Goal: Task Accomplishment & Management: Use online tool/utility

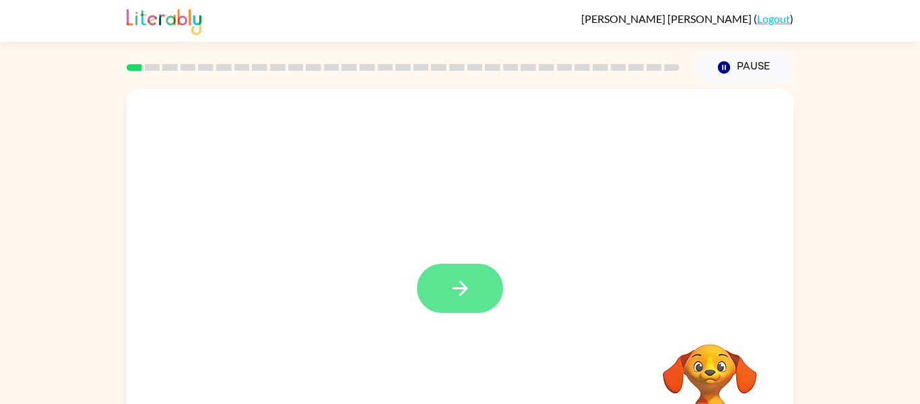
click at [460, 297] on icon "button" at bounding box center [461, 288] width 24 height 24
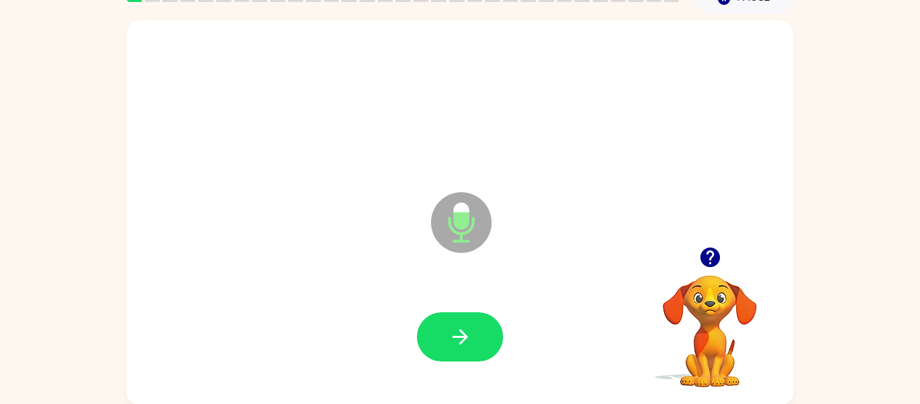
scroll to position [68, 0]
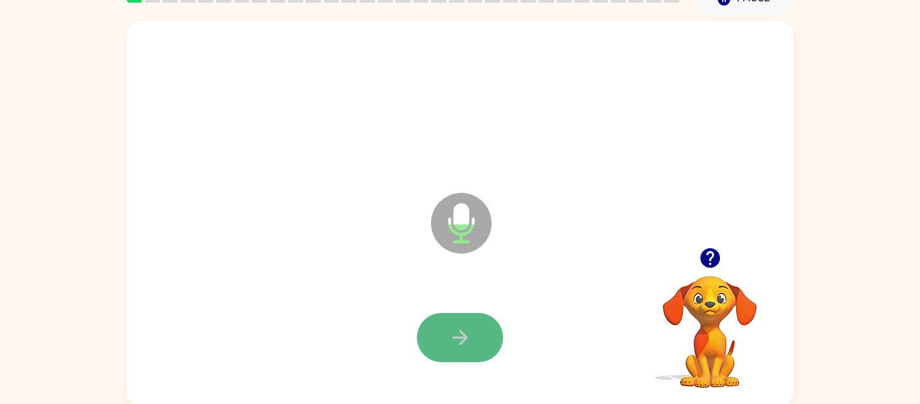
click at [449, 356] on button "button" at bounding box center [460, 337] width 86 height 49
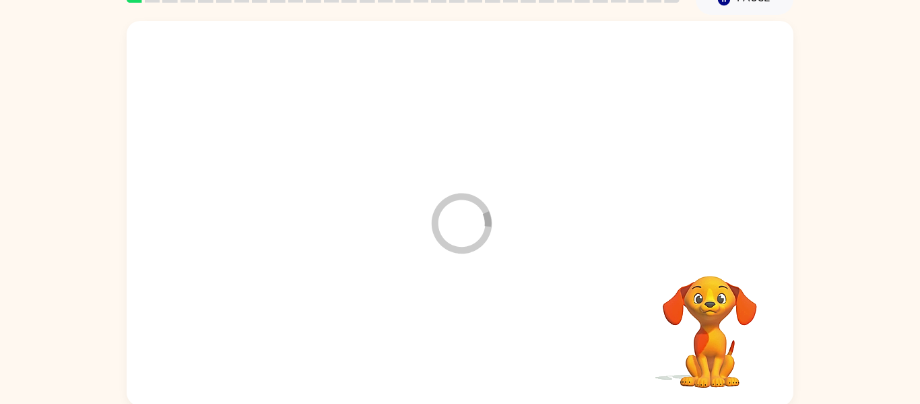
click at [456, 349] on div at bounding box center [460, 337] width 640 height 111
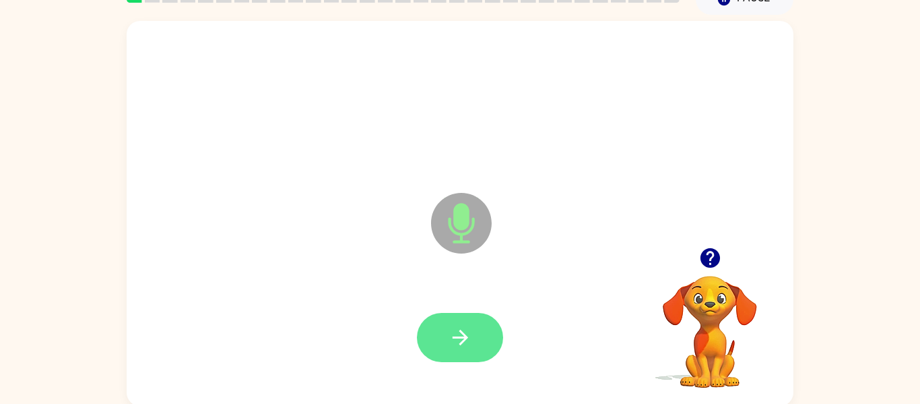
click at [449, 339] on icon "button" at bounding box center [461, 337] width 24 height 24
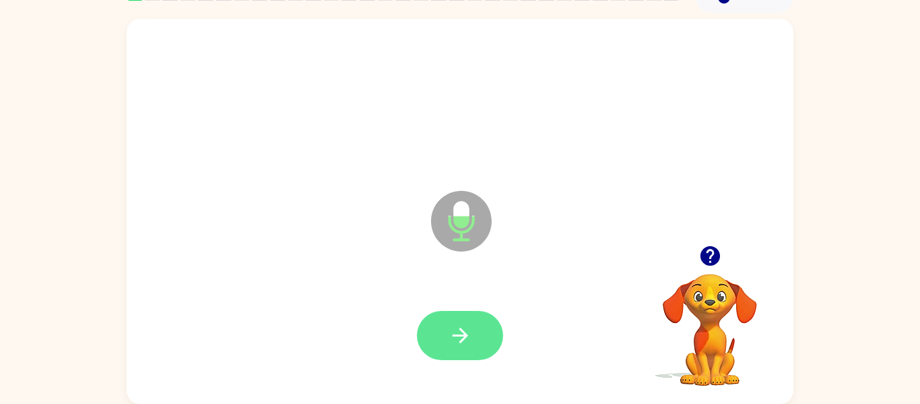
click at [442, 350] on button "button" at bounding box center [460, 335] width 86 height 49
click at [476, 332] on button "button" at bounding box center [460, 335] width 86 height 49
click at [448, 348] on button "button" at bounding box center [460, 335] width 86 height 49
click at [429, 326] on button "button" at bounding box center [460, 335] width 86 height 49
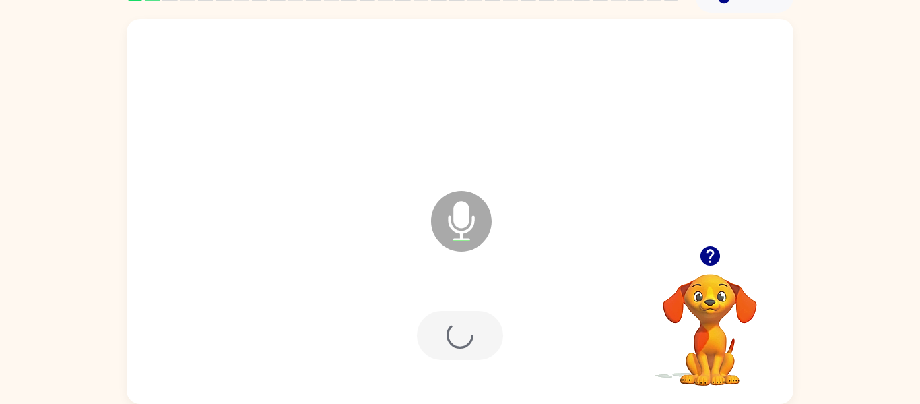
click at [472, 351] on div at bounding box center [460, 335] width 86 height 49
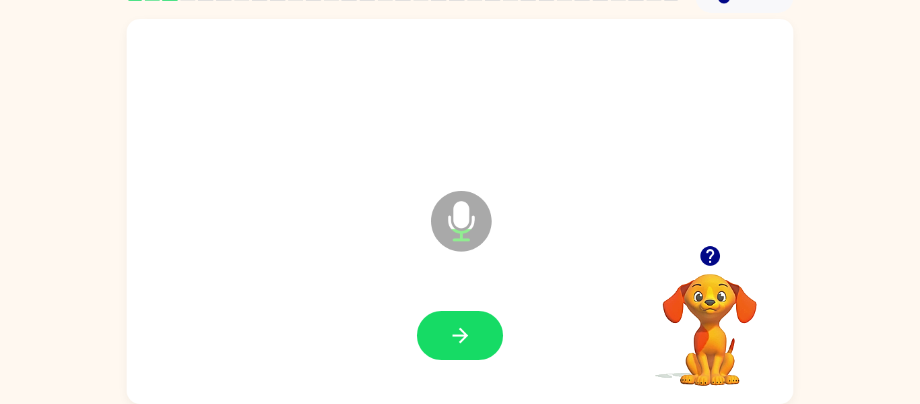
click at [409, 202] on div "Microphone The Microphone is here when it is your turn to talk" at bounding box center [427, 187] width 575 height 49
click at [467, 357] on button "button" at bounding box center [460, 335] width 86 height 49
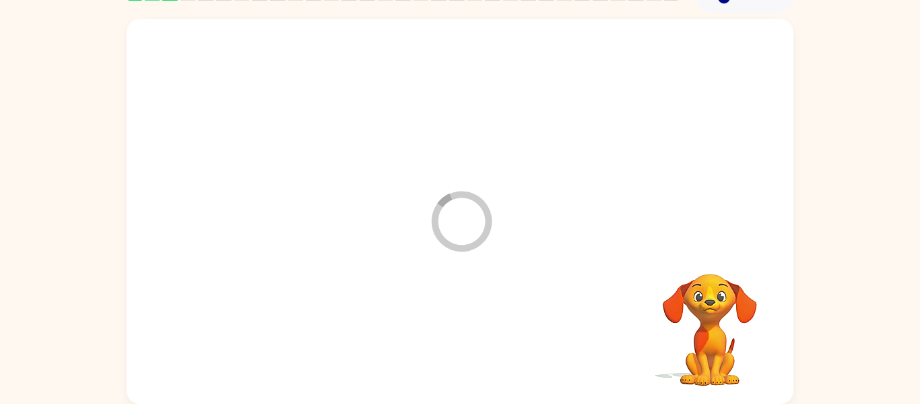
click at [916, 345] on div "Loader Your response is being sent to our graders Your browser must support pla…" at bounding box center [460, 208] width 920 height 391
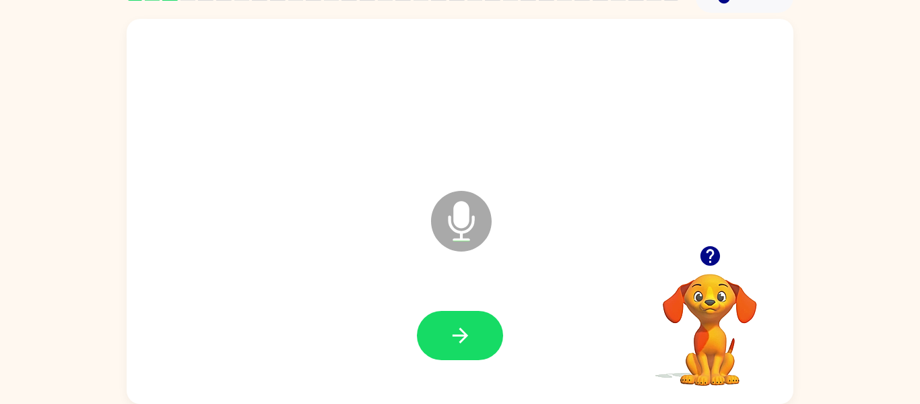
scroll to position [62, 0]
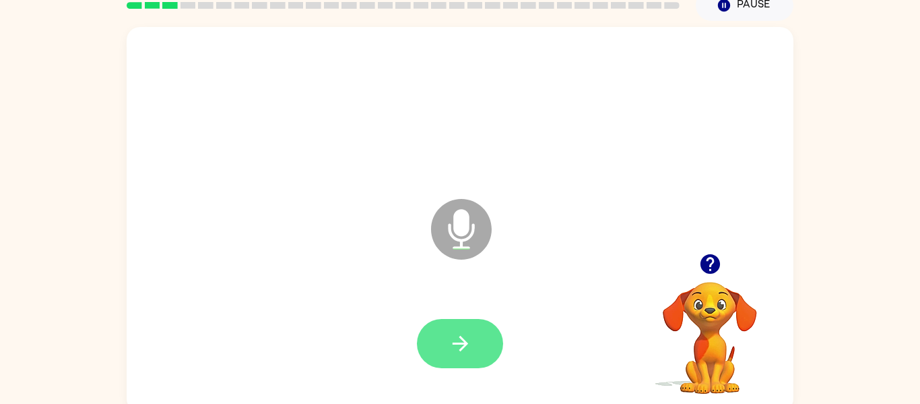
click at [454, 348] on icon "button" at bounding box center [461, 344] width 24 height 24
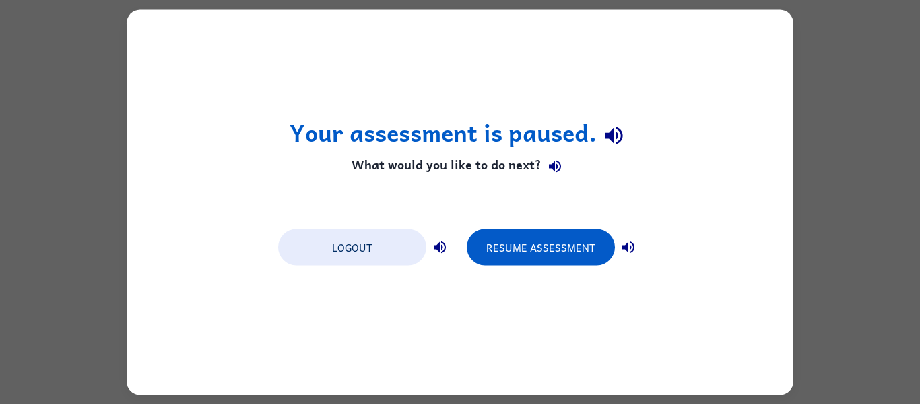
scroll to position [0, 0]
click at [561, 175] on button "button" at bounding box center [555, 166] width 27 height 27
click at [610, 131] on icon "button" at bounding box center [614, 136] width 24 height 24
click at [373, 263] on button "Logout" at bounding box center [352, 246] width 148 height 36
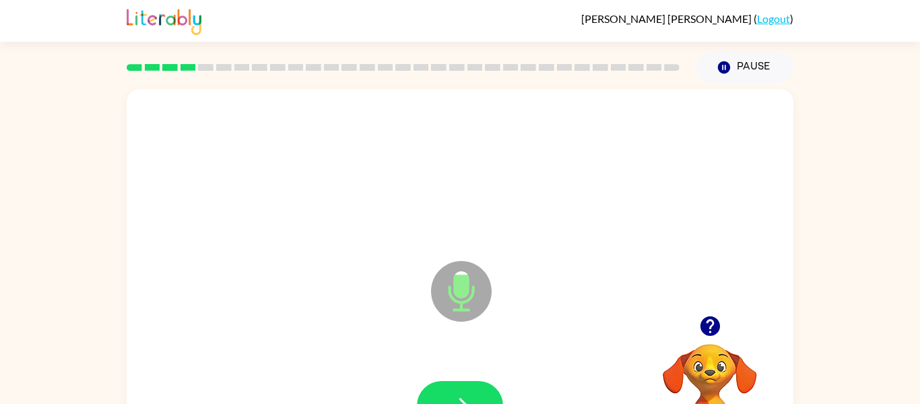
scroll to position [70, 0]
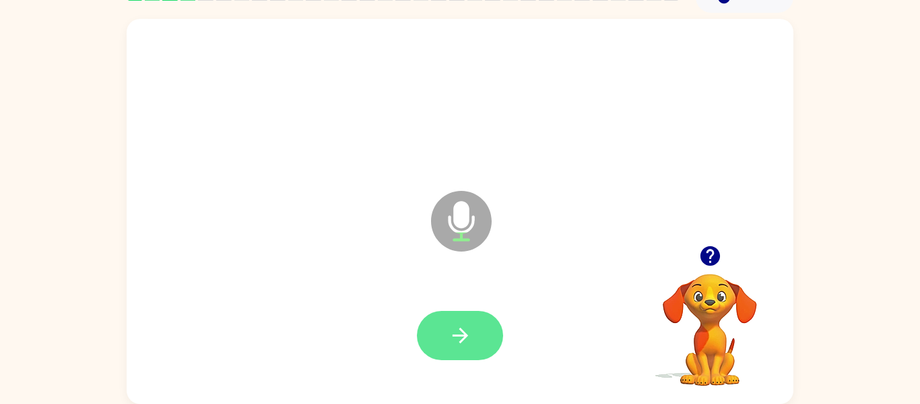
click at [476, 325] on button "button" at bounding box center [460, 335] width 86 height 49
click at [475, 348] on button "button" at bounding box center [460, 335] width 86 height 49
click at [478, 315] on button "button" at bounding box center [460, 335] width 86 height 49
click at [449, 335] on div at bounding box center [460, 335] width 86 height 49
click at [452, 340] on icon "button" at bounding box center [461, 335] width 24 height 24
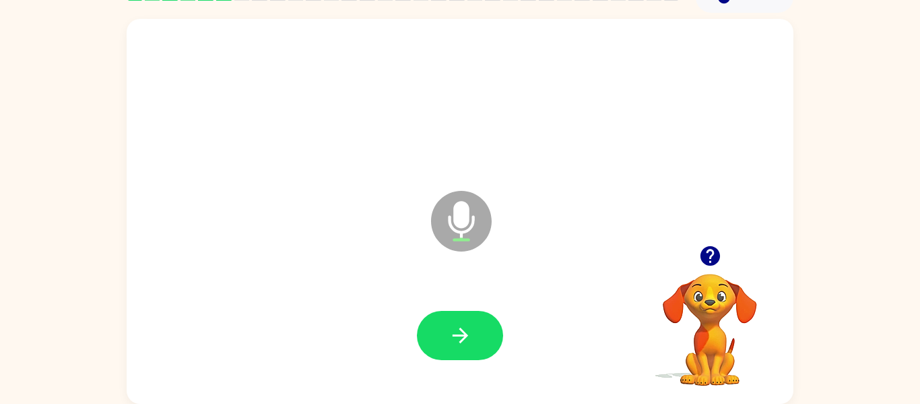
click at [465, 369] on div at bounding box center [460, 335] width 640 height 111
click at [445, 333] on button "button" at bounding box center [460, 335] width 86 height 49
click at [432, 355] on button "button" at bounding box center [460, 335] width 86 height 49
click at [470, 330] on icon "button" at bounding box center [461, 335] width 24 height 24
click at [472, 341] on button "button" at bounding box center [460, 335] width 86 height 49
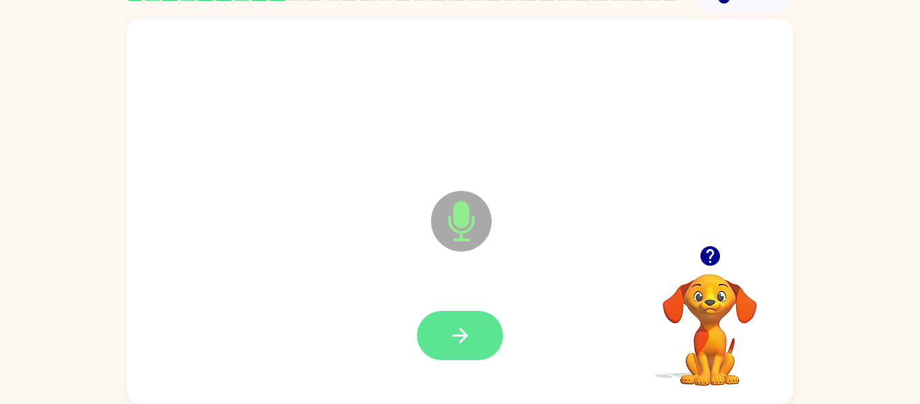
click at [438, 358] on button "button" at bounding box center [460, 335] width 86 height 49
click at [464, 332] on icon "button" at bounding box center [459, 334] width 15 height 15
click at [478, 346] on button "button" at bounding box center [460, 335] width 86 height 49
click at [475, 358] on button "button" at bounding box center [460, 335] width 86 height 49
click at [482, 367] on div at bounding box center [460, 335] width 640 height 111
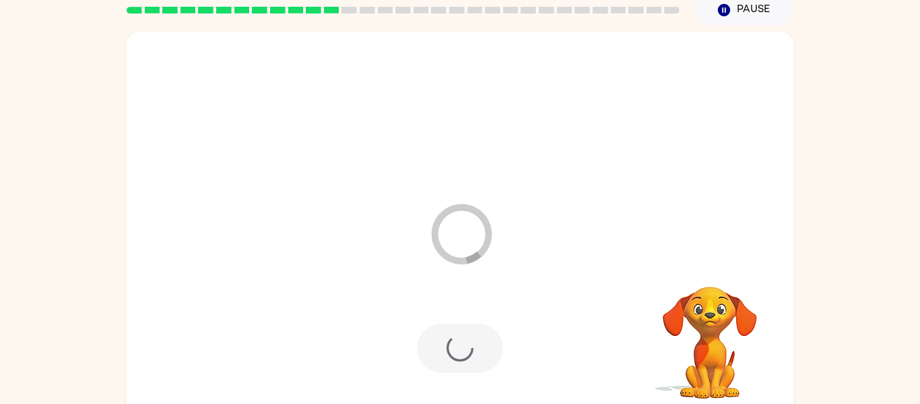
scroll to position [54, 0]
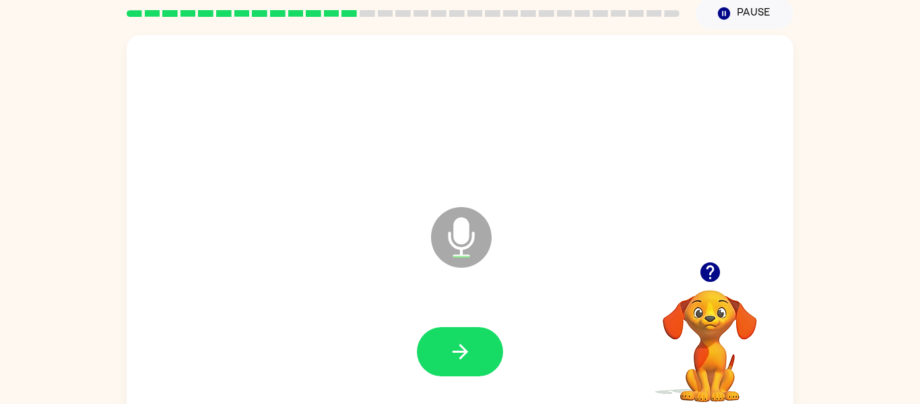
click at [916, 346] on div "Microphone The Microphone is here when it is your turn to talk Your browser mus…" at bounding box center [460, 224] width 920 height 391
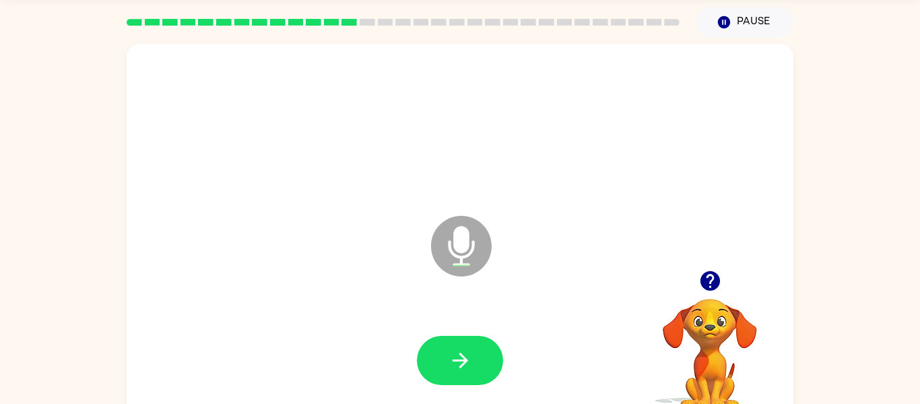
scroll to position [28, 0]
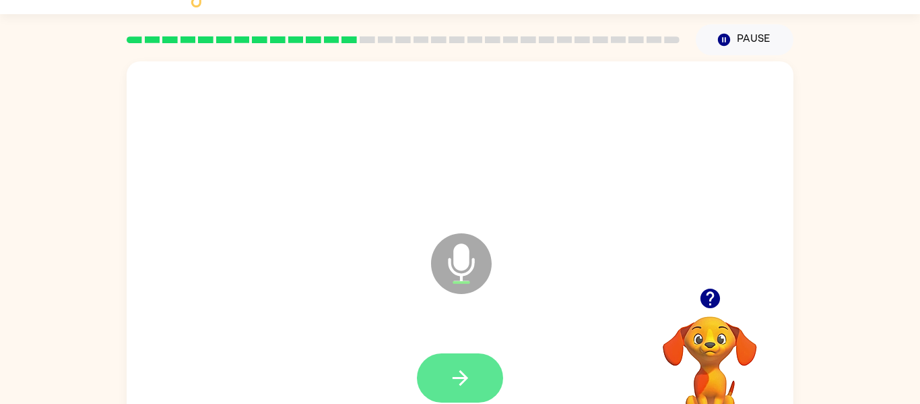
click at [455, 375] on icon "button" at bounding box center [461, 378] width 24 height 24
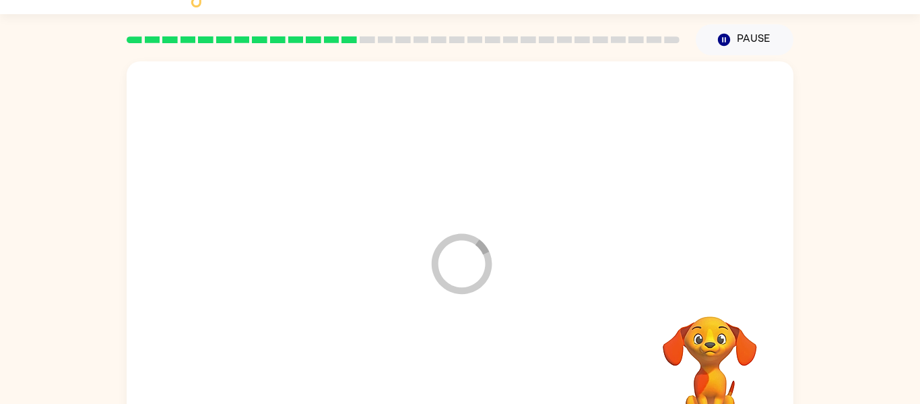
click at [487, 384] on div at bounding box center [460, 378] width 640 height 111
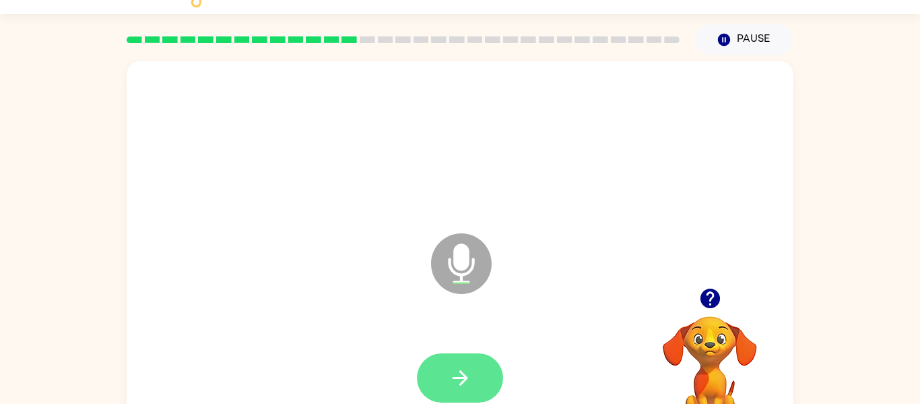
click at [491, 371] on button "button" at bounding box center [460, 377] width 86 height 49
click at [469, 379] on icon "button" at bounding box center [461, 378] width 24 height 24
click at [462, 383] on icon "button" at bounding box center [459, 377] width 15 height 15
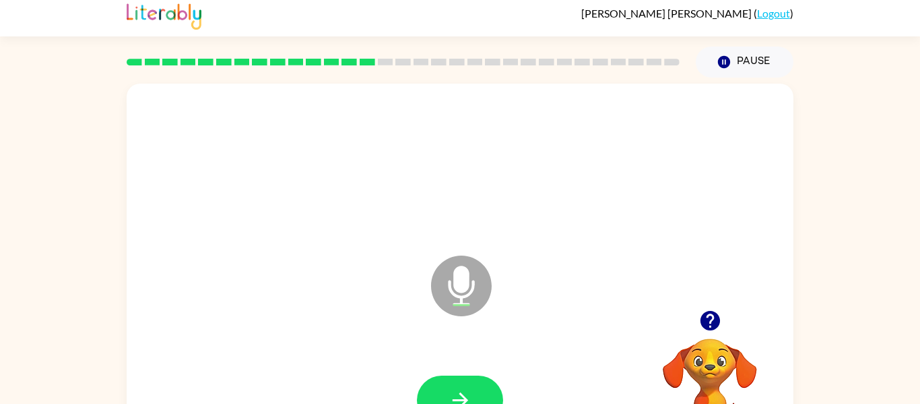
scroll to position [5, 0]
click at [467, 377] on button "button" at bounding box center [460, 400] width 86 height 49
click at [466, 391] on div at bounding box center [460, 400] width 86 height 49
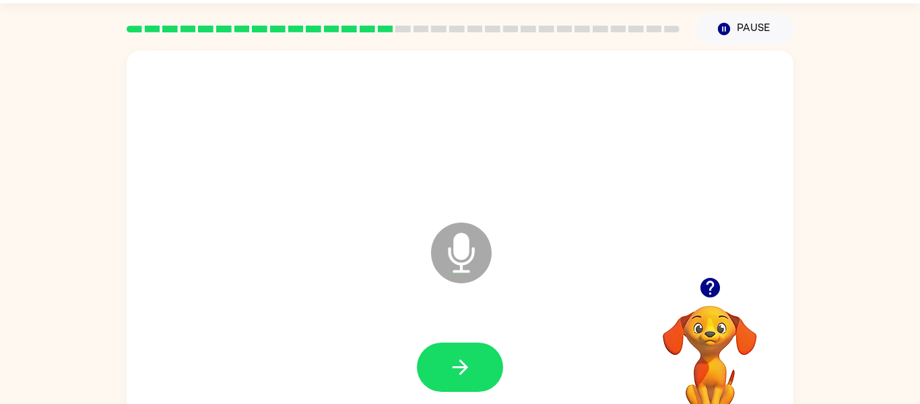
scroll to position [70, 0]
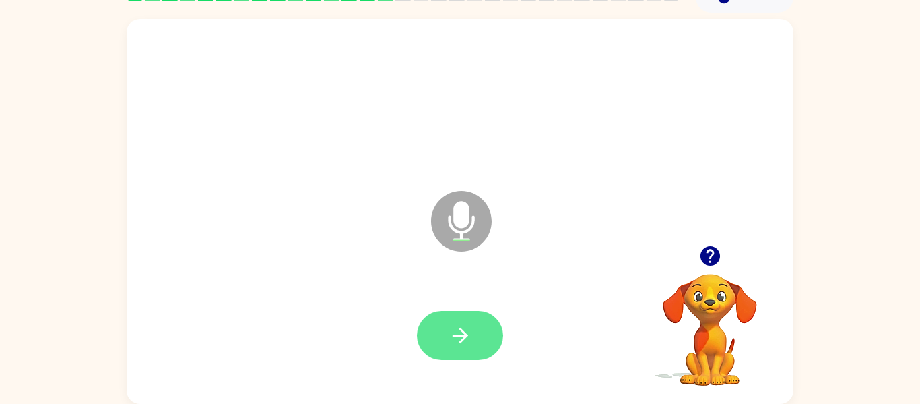
click at [486, 342] on button "button" at bounding box center [460, 335] width 86 height 49
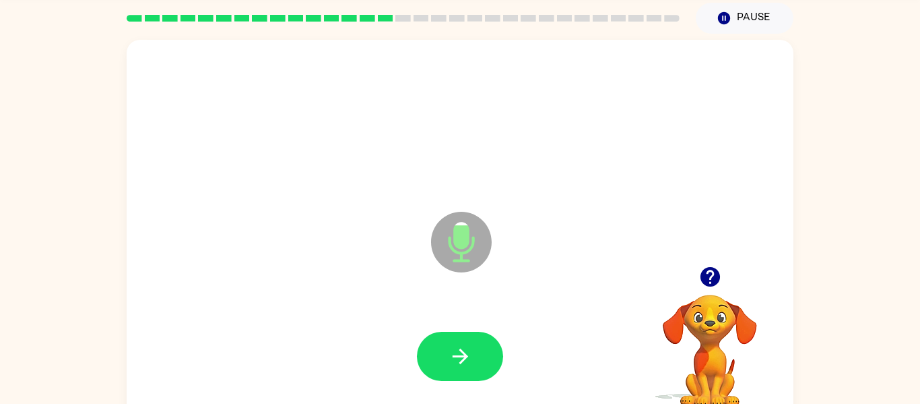
scroll to position [53, 0]
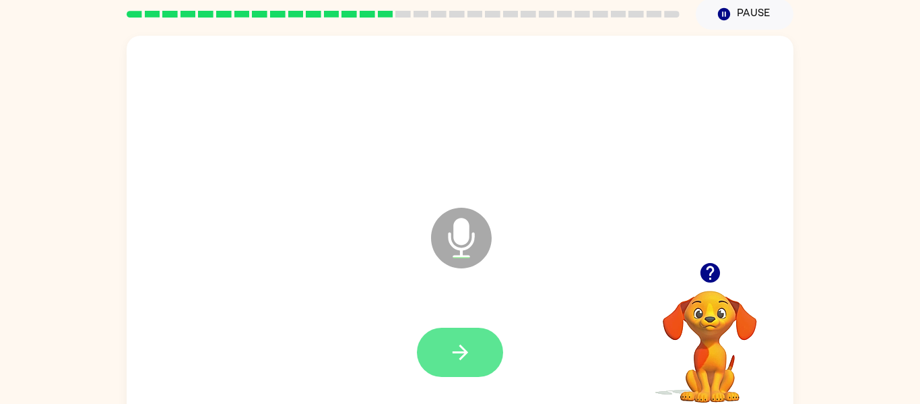
click at [473, 362] on button "button" at bounding box center [460, 351] width 86 height 49
click at [445, 373] on button "button" at bounding box center [460, 351] width 86 height 49
click at [437, 374] on button "button" at bounding box center [460, 351] width 86 height 49
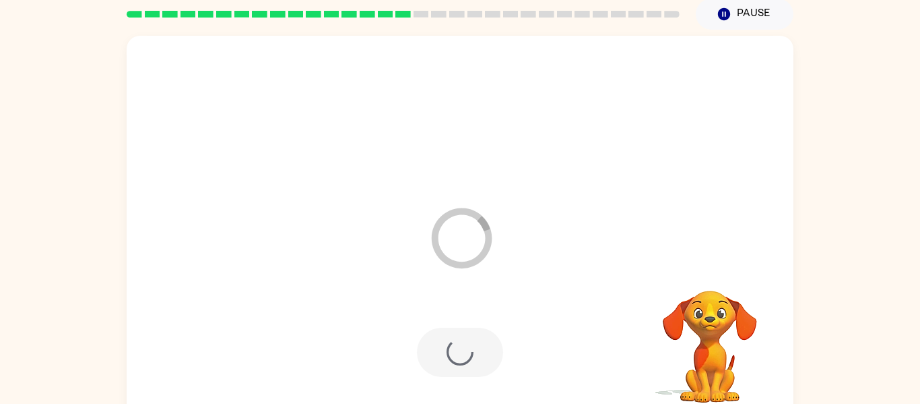
click at [462, 368] on div at bounding box center [460, 351] width 86 height 49
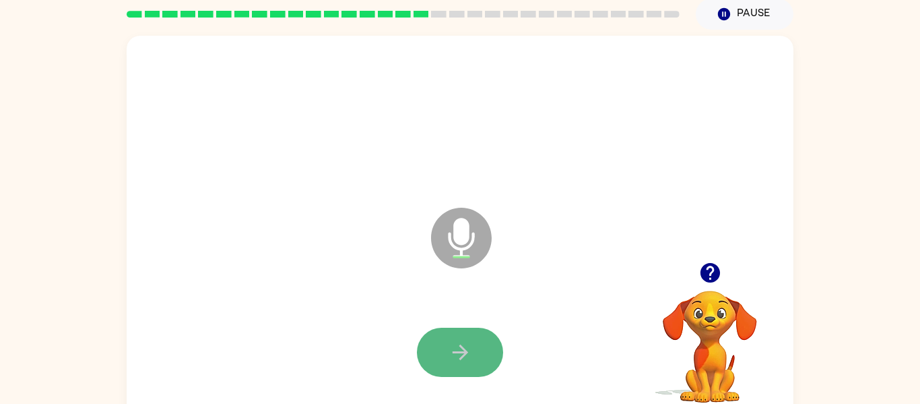
click at [479, 355] on button "button" at bounding box center [460, 351] width 86 height 49
click at [471, 345] on icon "button" at bounding box center [461, 352] width 24 height 24
click at [468, 340] on div at bounding box center [460, 351] width 86 height 49
click at [467, 363] on icon "button" at bounding box center [461, 352] width 24 height 24
click at [474, 338] on button "button" at bounding box center [460, 351] width 86 height 49
